Goal: Find specific page/section: Find specific page/section

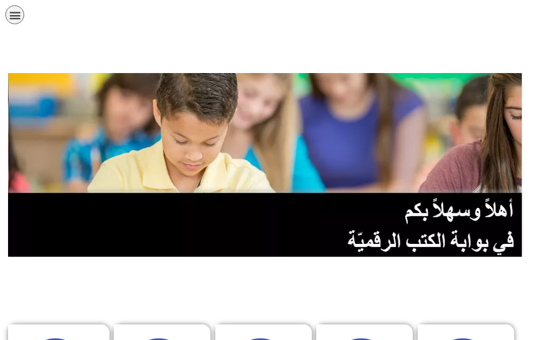
click at [16, 11] on icon "כפתור פתיחת תפריט" at bounding box center [15, 15] width 12 height 12
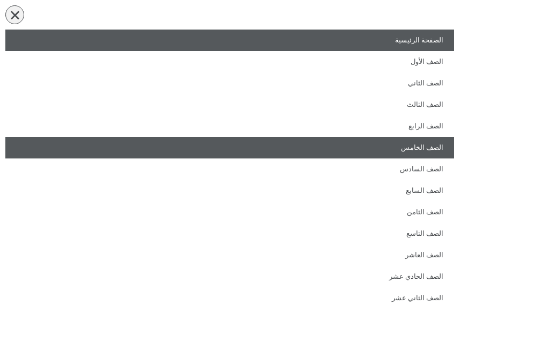
click at [324, 145] on link "الصف الخامس" at bounding box center [229, 147] width 449 height 21
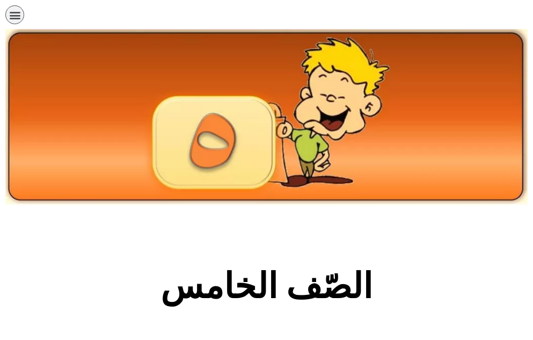
click at [282, 228] on section "الصّف الخامس" at bounding box center [266, 291] width 533 height 163
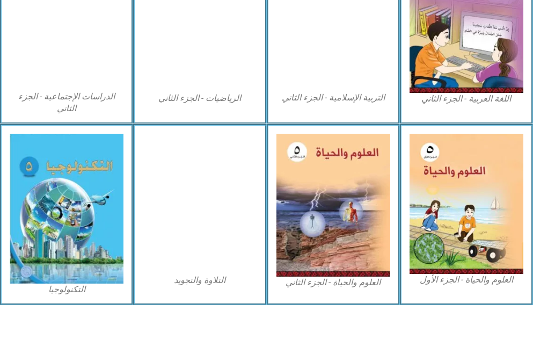
scroll to position [618, 0]
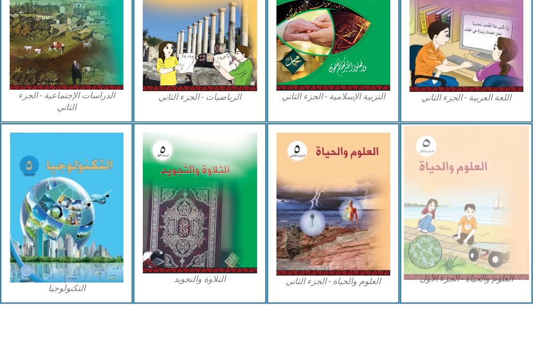
click at [471, 224] on img at bounding box center [465, 203] width 125 height 154
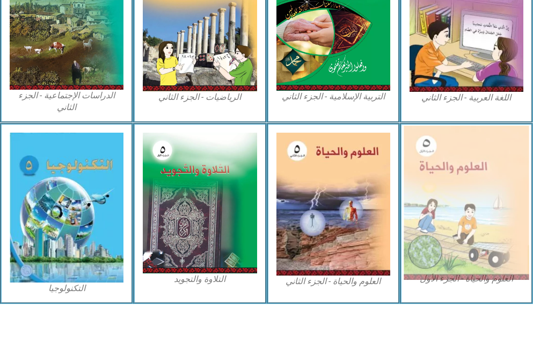
click at [471, 224] on img at bounding box center [465, 203] width 125 height 154
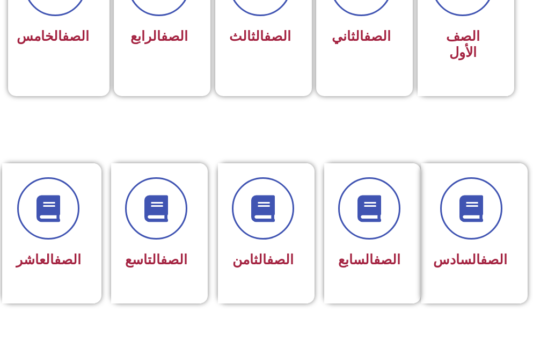
scroll to position [386, 0]
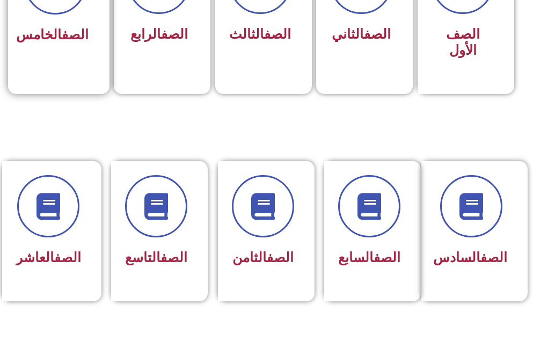
click at [20, 75] on div "الصف الخامس" at bounding box center [55, 8] width 95 height 141
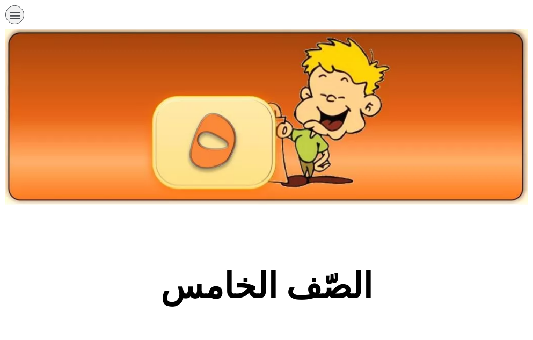
click at [120, 226] on section "الصّف الخامس" at bounding box center [266, 291] width 533 height 163
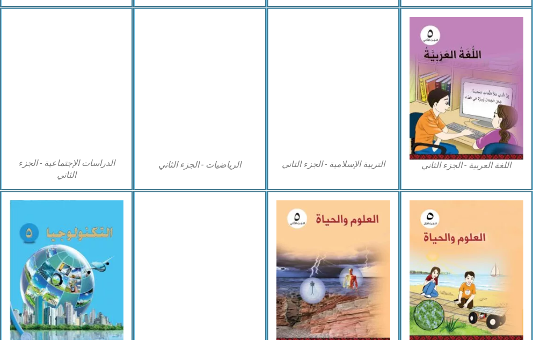
scroll to position [618, 0]
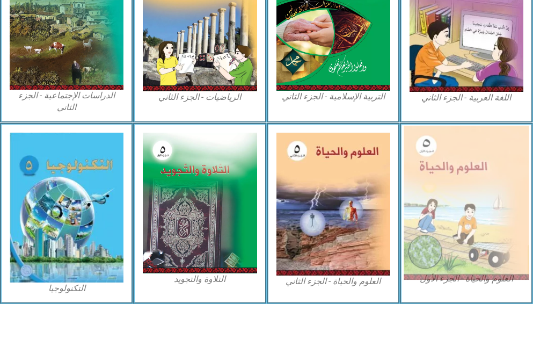
click at [474, 204] on img at bounding box center [465, 203] width 125 height 154
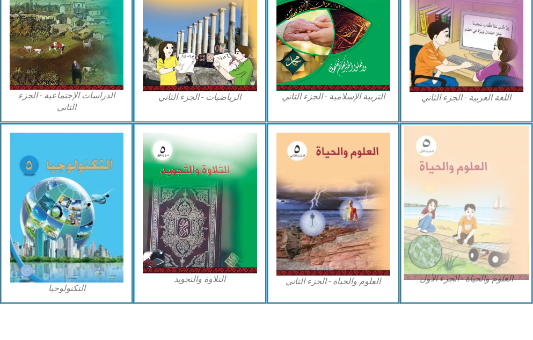
click at [474, 204] on img at bounding box center [465, 203] width 125 height 154
drag, startPoint x: 474, startPoint y: 204, endPoint x: 480, endPoint y: 205, distance: 5.9
